Goal: Transaction & Acquisition: Purchase product/service

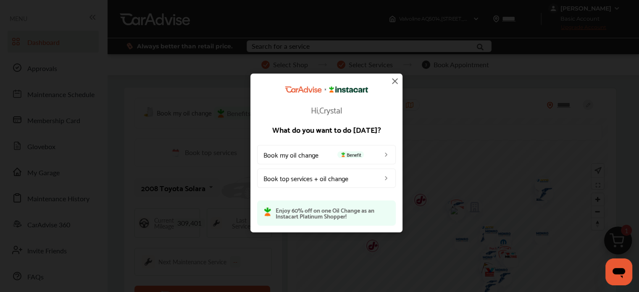
click at [396, 81] on img at bounding box center [395, 81] width 10 height 10
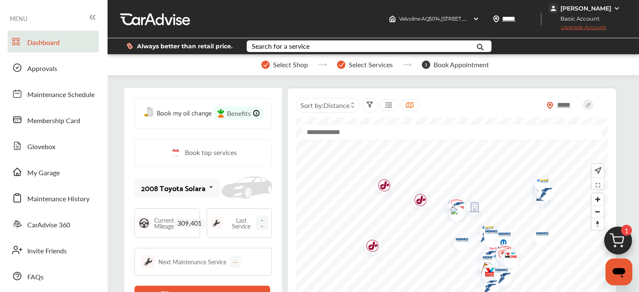
click at [622, 242] on img at bounding box center [617, 243] width 40 height 40
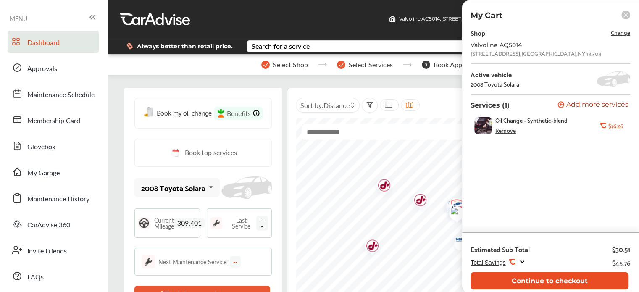
click at [563, 280] on button "Continue to checkout" at bounding box center [549, 280] width 158 height 17
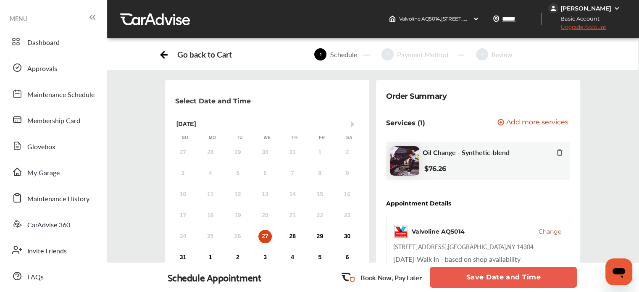
scroll to position [144, 0]
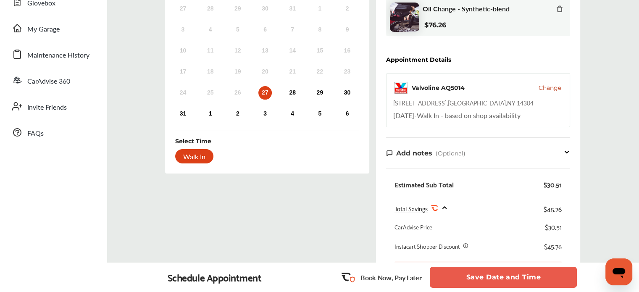
click at [493, 275] on button "Save Date and Time" at bounding box center [502, 277] width 147 height 21
